Goal: Information Seeking & Learning: Learn about a topic

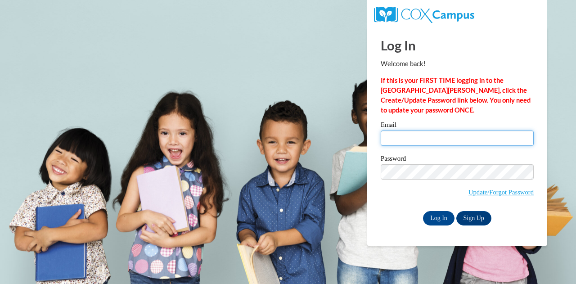
click at [440, 138] on input "Email" at bounding box center [456, 137] width 153 height 15
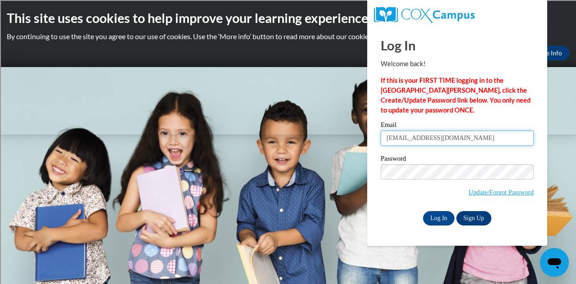
type input "[EMAIL_ADDRESS][DOMAIN_NAME]"
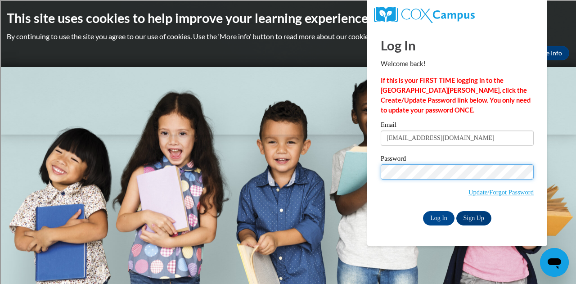
click at [423, 211] on input "Log In" at bounding box center [438, 218] width 31 height 14
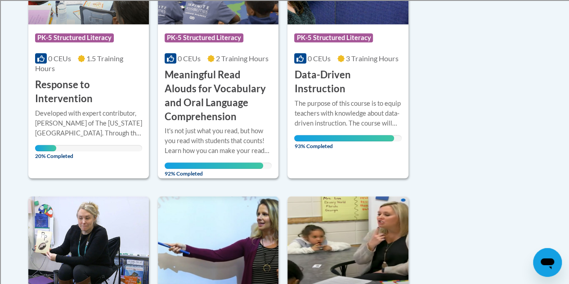
scroll to position [299, 0]
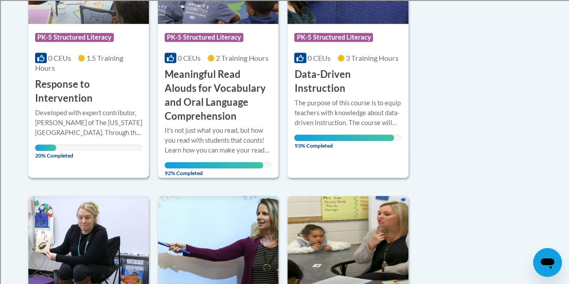
click at [114, 118] on div "Developed with expert contributor, Dr. Laura Justice of The Ohio State Universi…" at bounding box center [88, 123] width 107 height 30
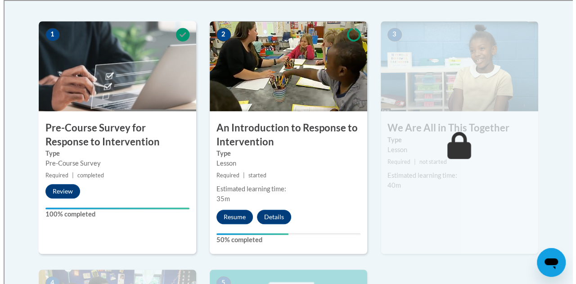
scroll to position [283, 0]
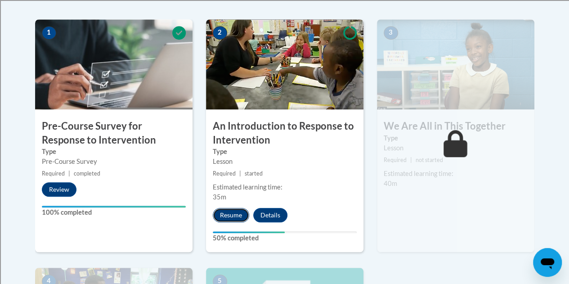
click at [228, 216] on button "Resume" at bounding box center [231, 215] width 36 height 14
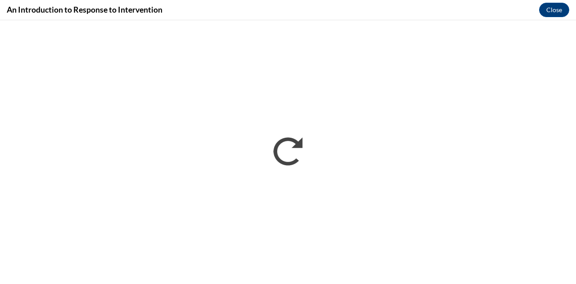
scroll to position [0, 0]
